Goal: Transaction & Acquisition: Obtain resource

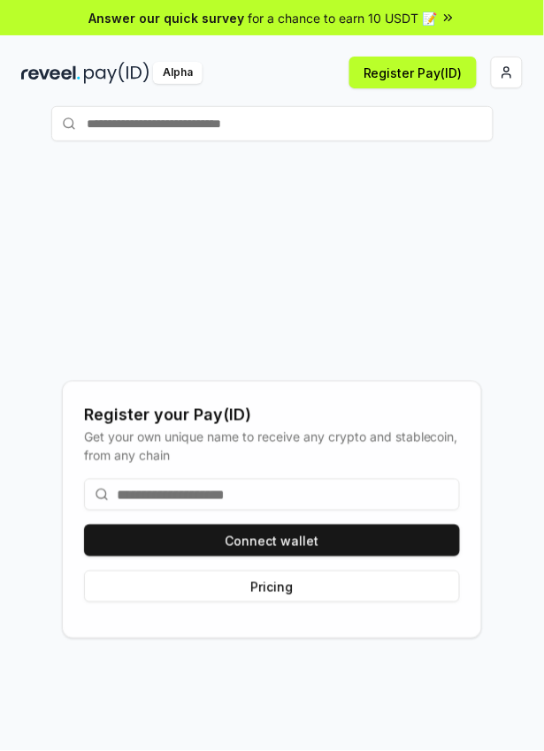
click at [175, 511] on input at bounding box center [272, 495] width 376 height 32
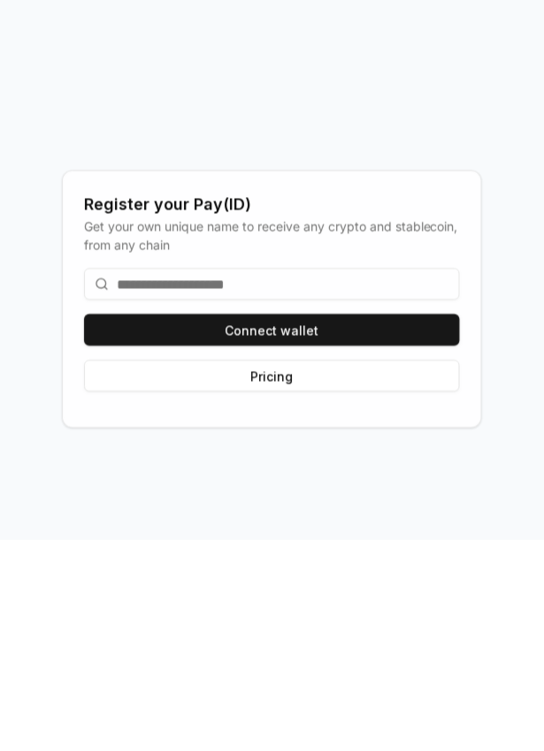
scroll to position [45, 0]
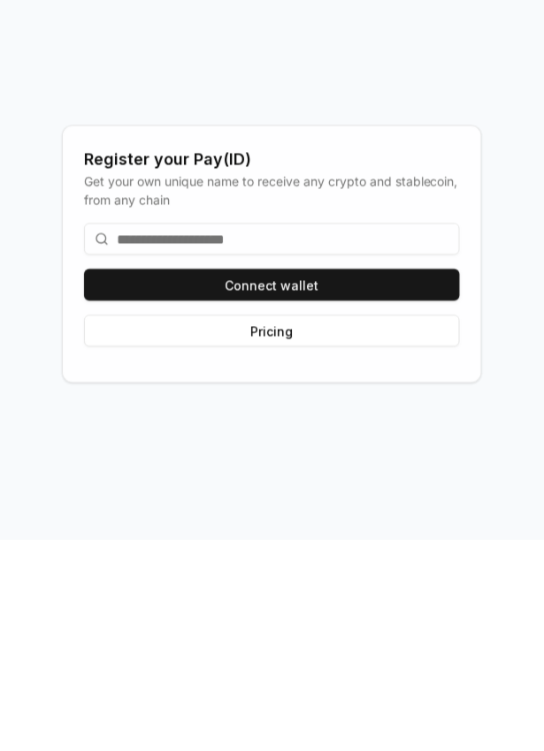
type input "*"
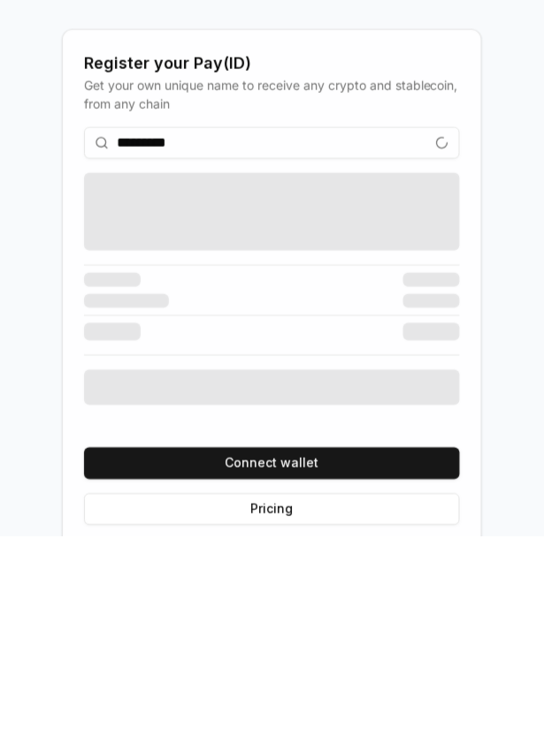
scroll to position [23, 0]
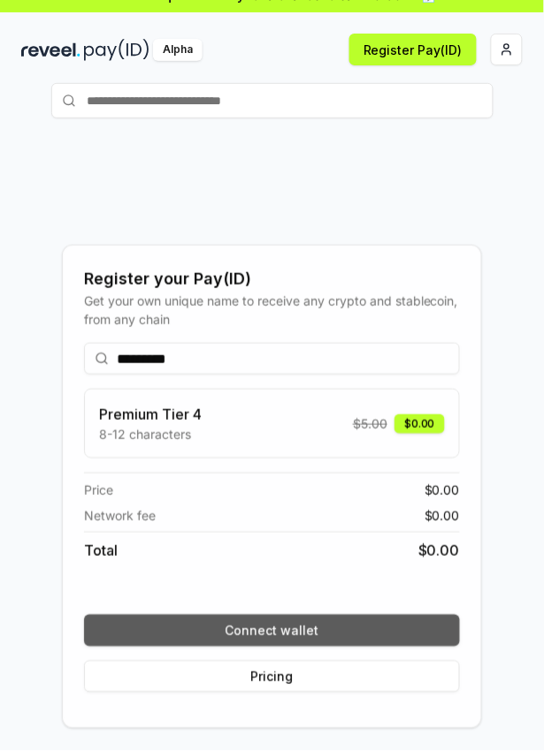
type input "*********"
click at [356, 647] on button "Connect wallet" at bounding box center [272, 631] width 376 height 32
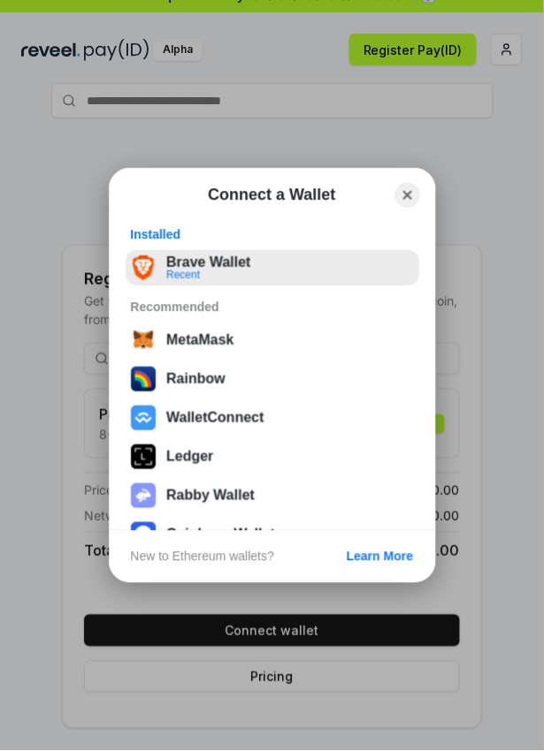
click at [253, 266] on button "Brave Wallet Recent" at bounding box center [273, 267] width 294 height 35
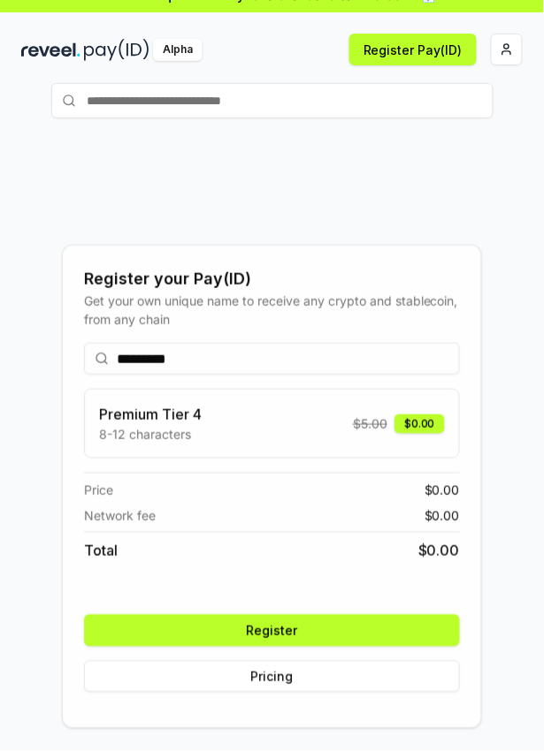
click at [369, 647] on button "Register" at bounding box center [272, 631] width 376 height 32
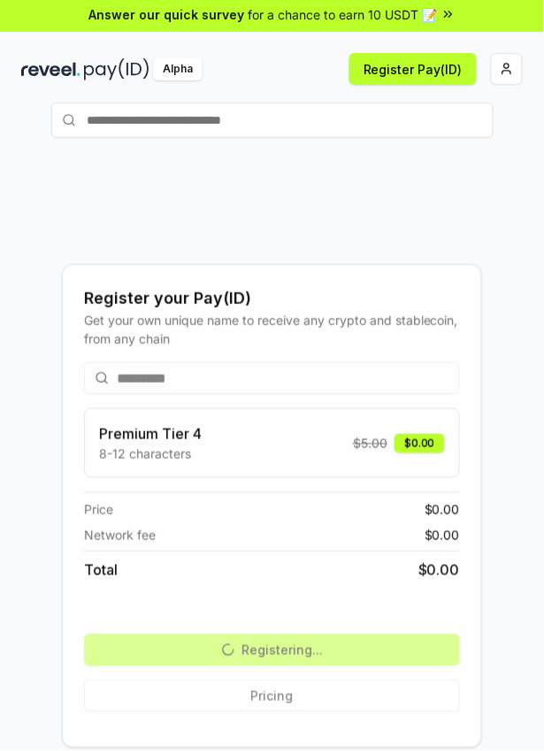
scroll to position [0, 0]
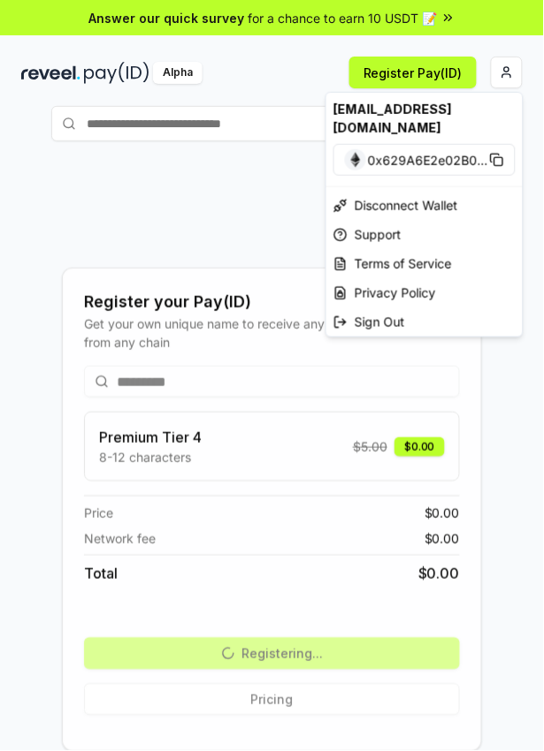
click at [513, 74] on html "Answer our quick survey for a chance to earn 10 USDT 📝 Alpha Register Pay(ID) R…" at bounding box center [272, 375] width 544 height 751
click at [508, 80] on html "Answer our quick survey for a chance to earn 10 USDT 📝 Alpha Register Pay(ID) R…" at bounding box center [272, 375] width 544 height 751
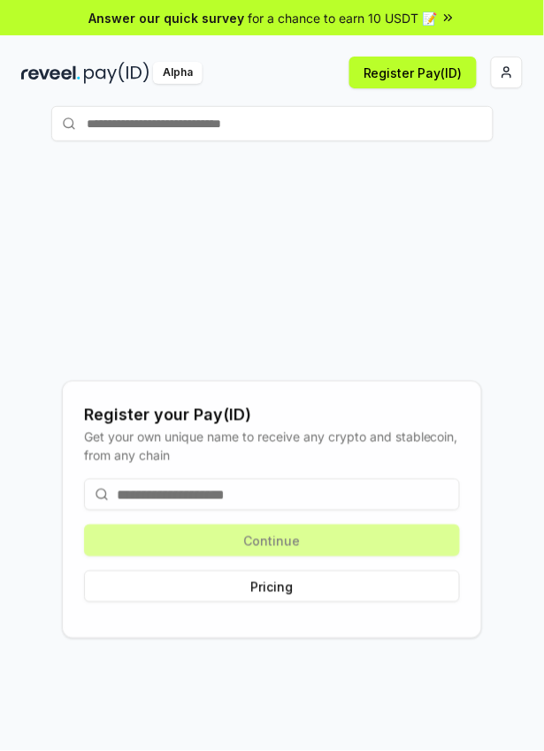
click at [152, 511] on input at bounding box center [272, 495] width 376 height 32
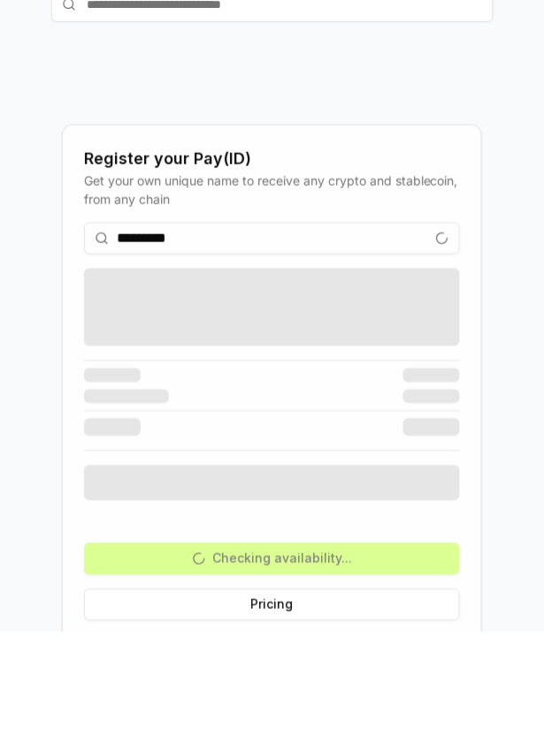
scroll to position [23, 0]
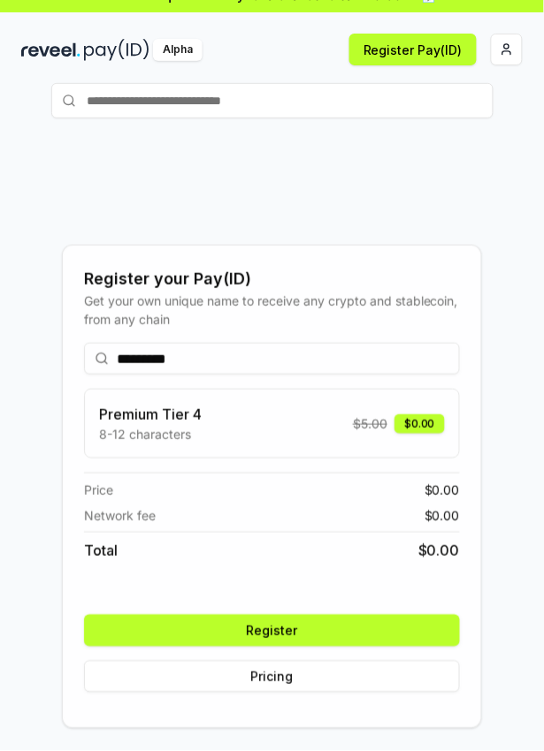
type input "*********"
click at [324, 647] on button "Register" at bounding box center [272, 631] width 376 height 32
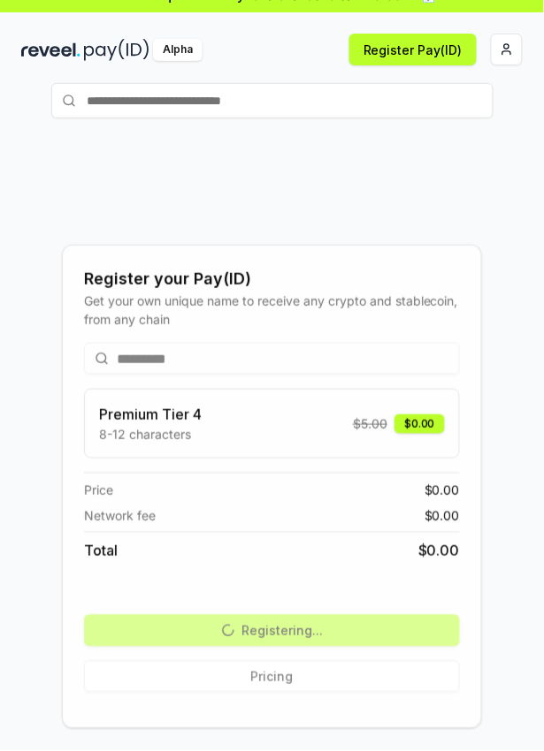
scroll to position [0, 0]
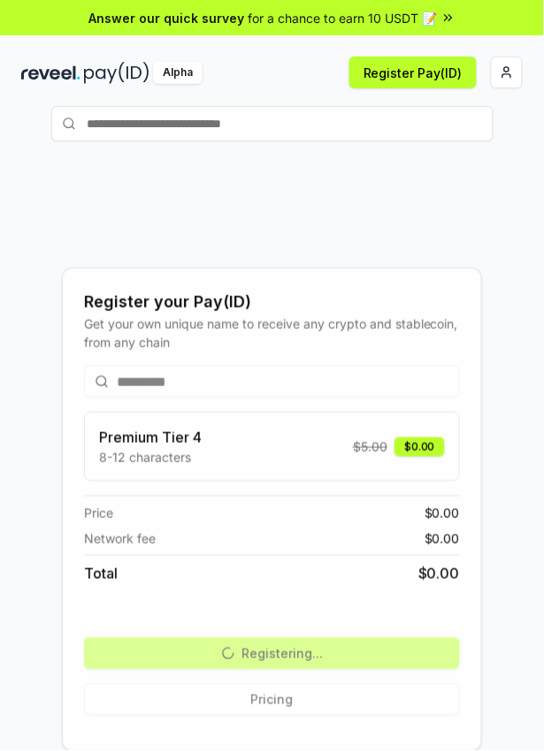
click at [446, 21] on icon at bounding box center [448, 18] width 14 height 14
click at [509, 69] on html "Answer our quick survey for a chance to earn 10 USDT 📝 Alpha Register Pay(ID) R…" at bounding box center [272, 375] width 544 height 751
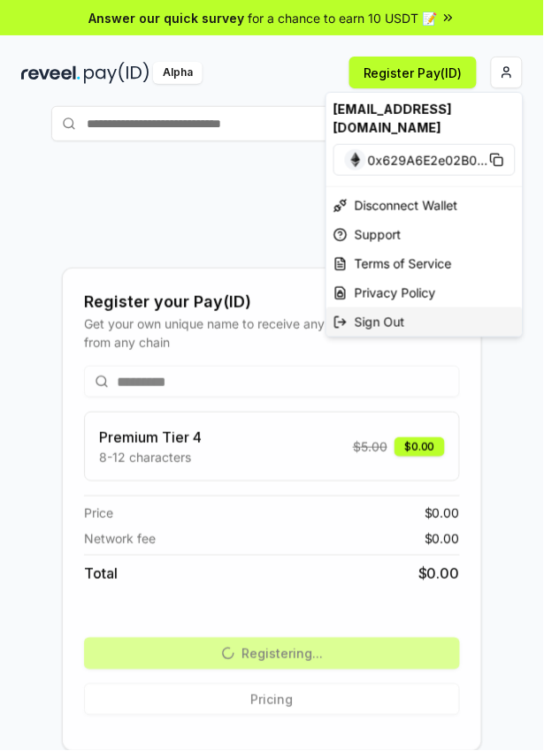
click at [413, 309] on div "Sign Out" at bounding box center [424, 322] width 196 height 29
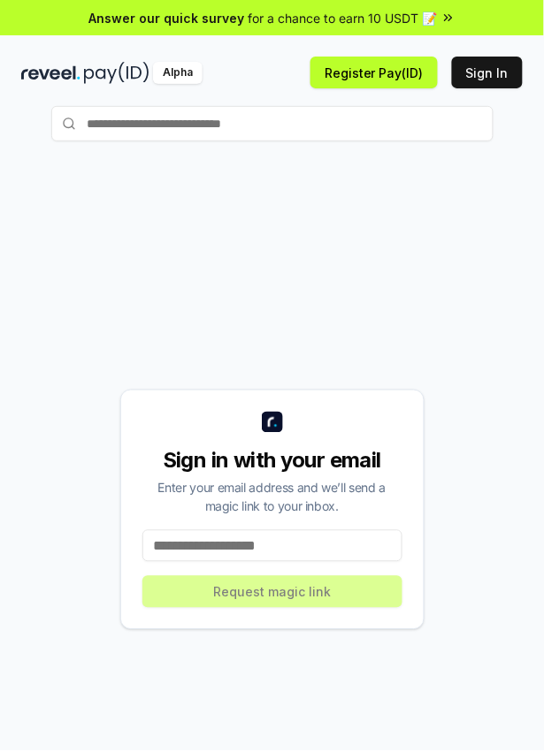
click at [252, 562] on input at bounding box center [272, 546] width 260 height 32
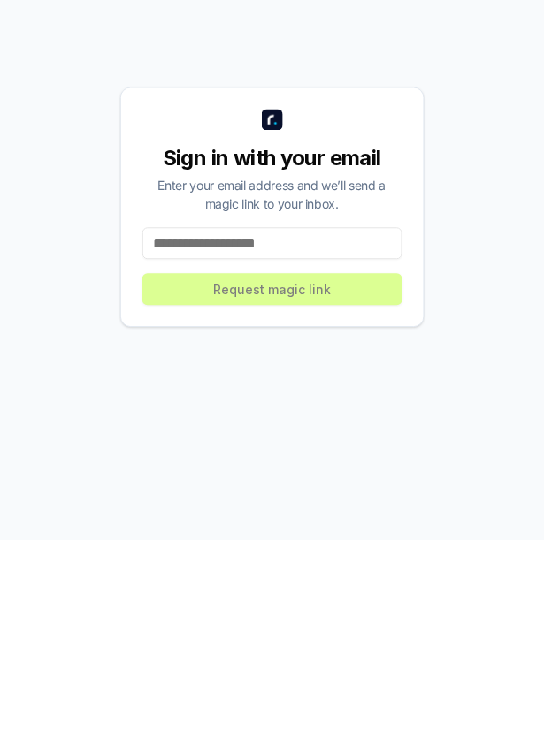
scroll to position [96, 0]
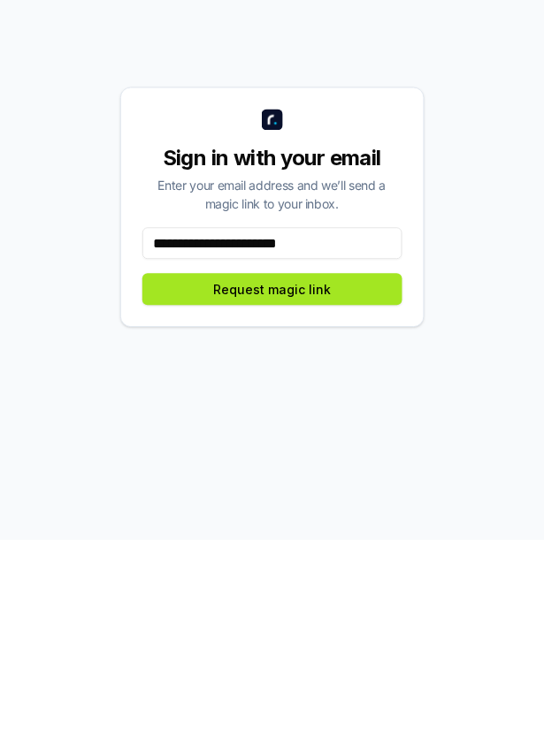
type input "**********"
click at [344, 516] on button "Request magic link" at bounding box center [272, 500] width 260 height 32
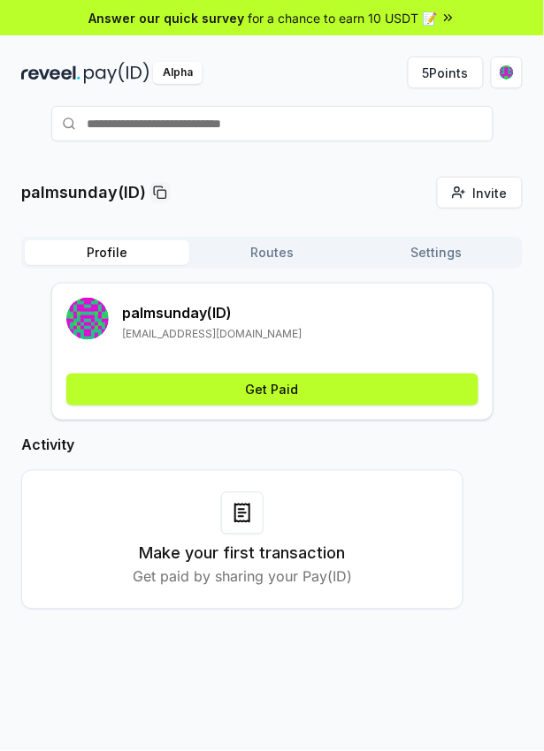
click at [507, 71] on html "Answer our quick survey for a chance to earn 10 USDT 📝 Alpha 5 Points palmsunda…" at bounding box center [272, 375] width 544 height 751
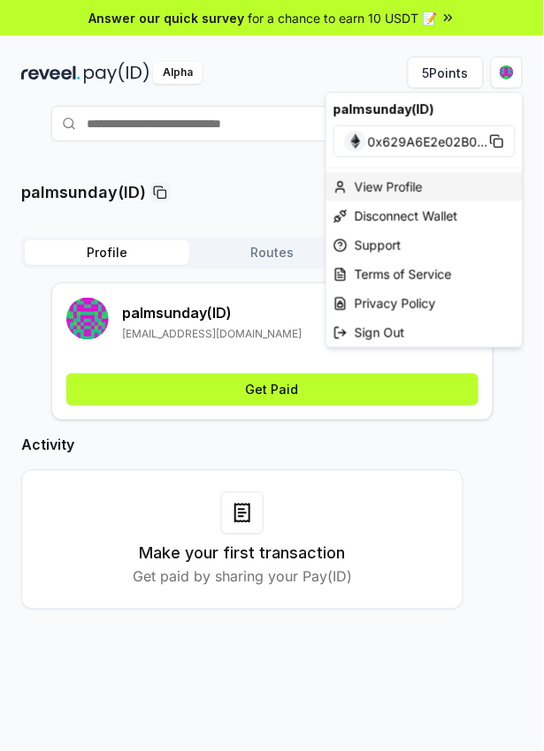
click at [413, 187] on div "View Profile" at bounding box center [424, 186] width 196 height 29
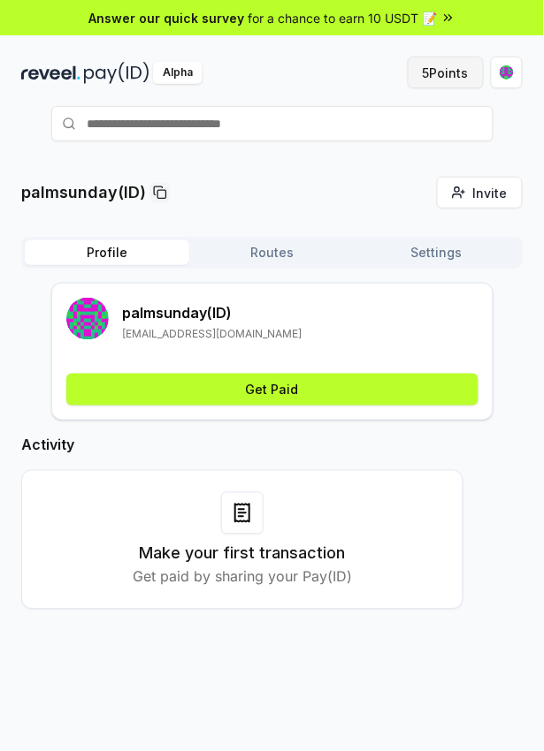
click at [447, 73] on button "5 Points" at bounding box center [446, 73] width 76 height 32
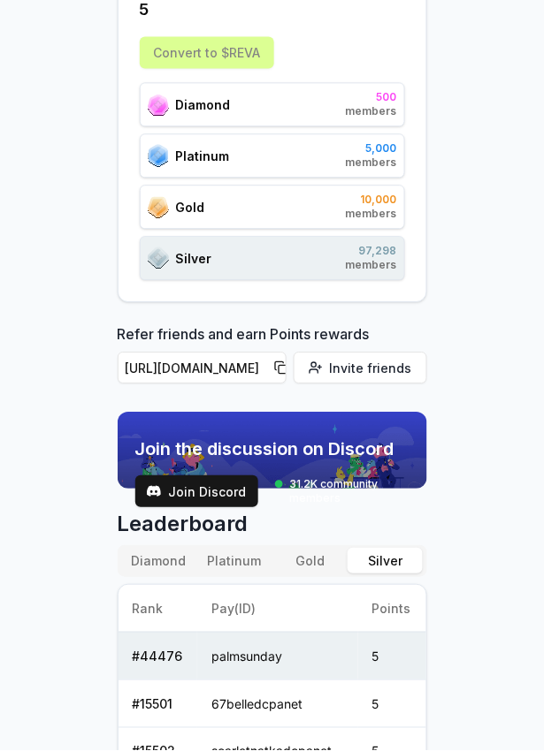
scroll to position [387, 0]
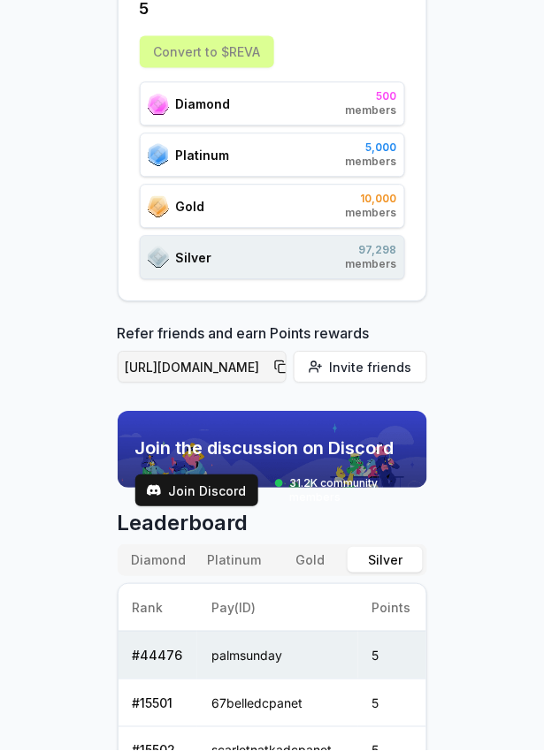
click at [249, 368] on button "[URL][DOMAIN_NAME]" at bounding box center [202, 367] width 169 height 32
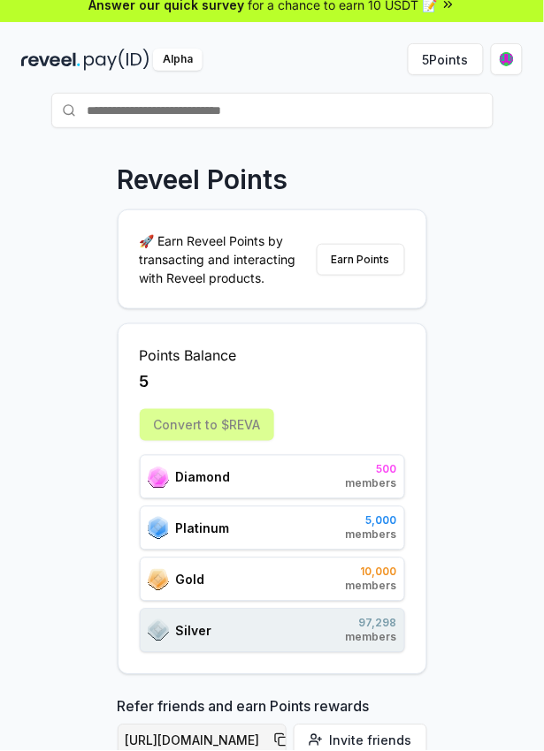
scroll to position [0, 0]
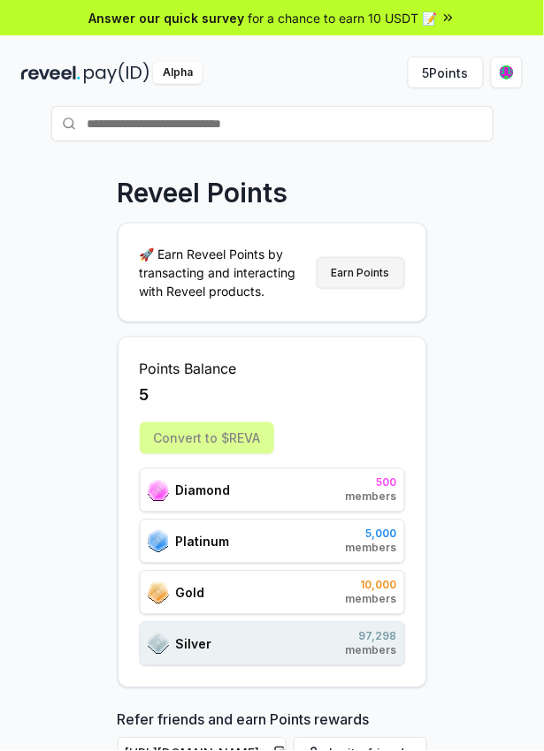
click at [375, 280] on button "Earn Points" at bounding box center [361, 273] width 88 height 32
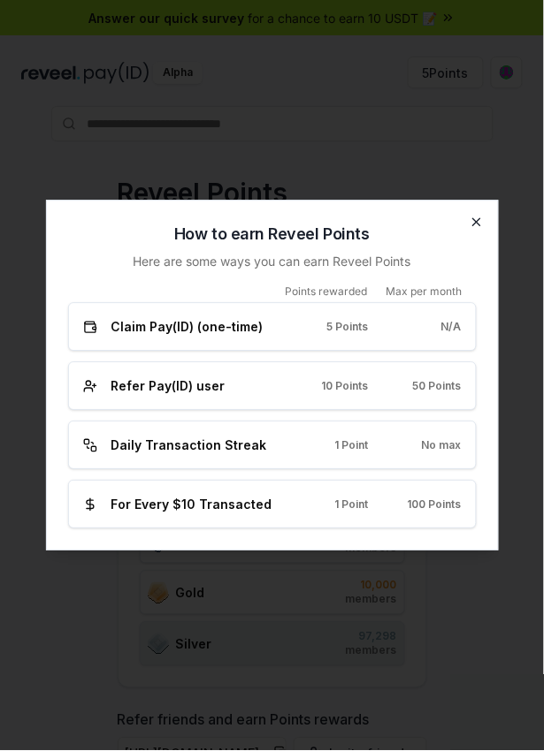
click at [480, 230] on icon "button" at bounding box center [476, 223] width 14 height 14
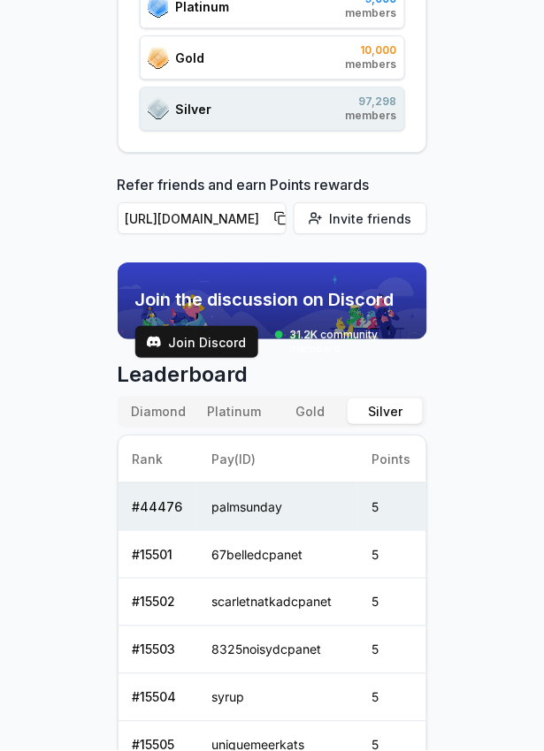
scroll to position [561, 0]
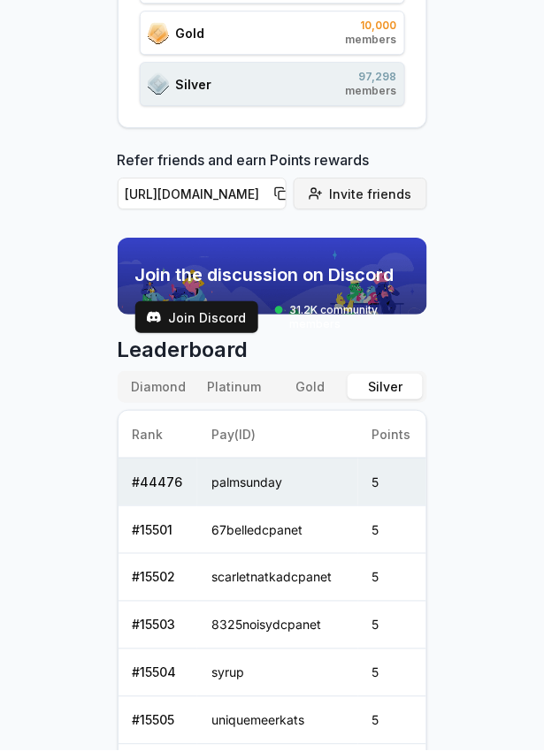
click at [372, 197] on span "Invite friends" at bounding box center [371, 194] width 82 height 19
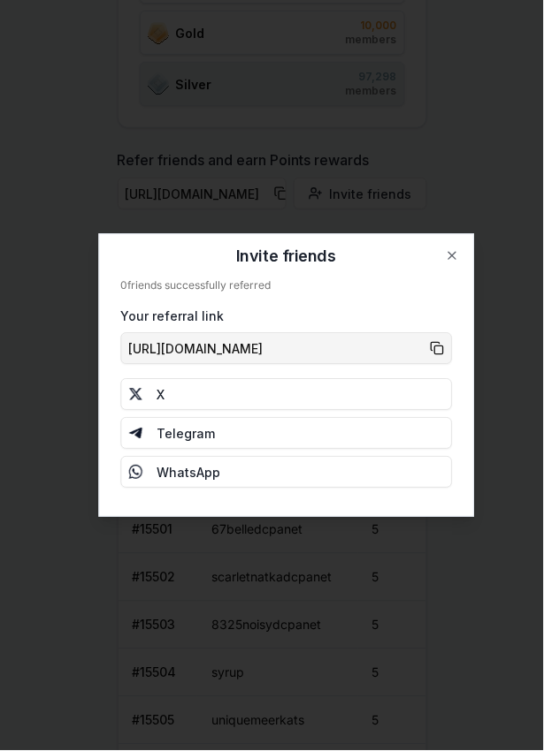
click at [434, 354] on button "[URL][DOMAIN_NAME]" at bounding box center [286, 349] width 332 height 32
